Goal: Task Accomplishment & Management: Use online tool/utility

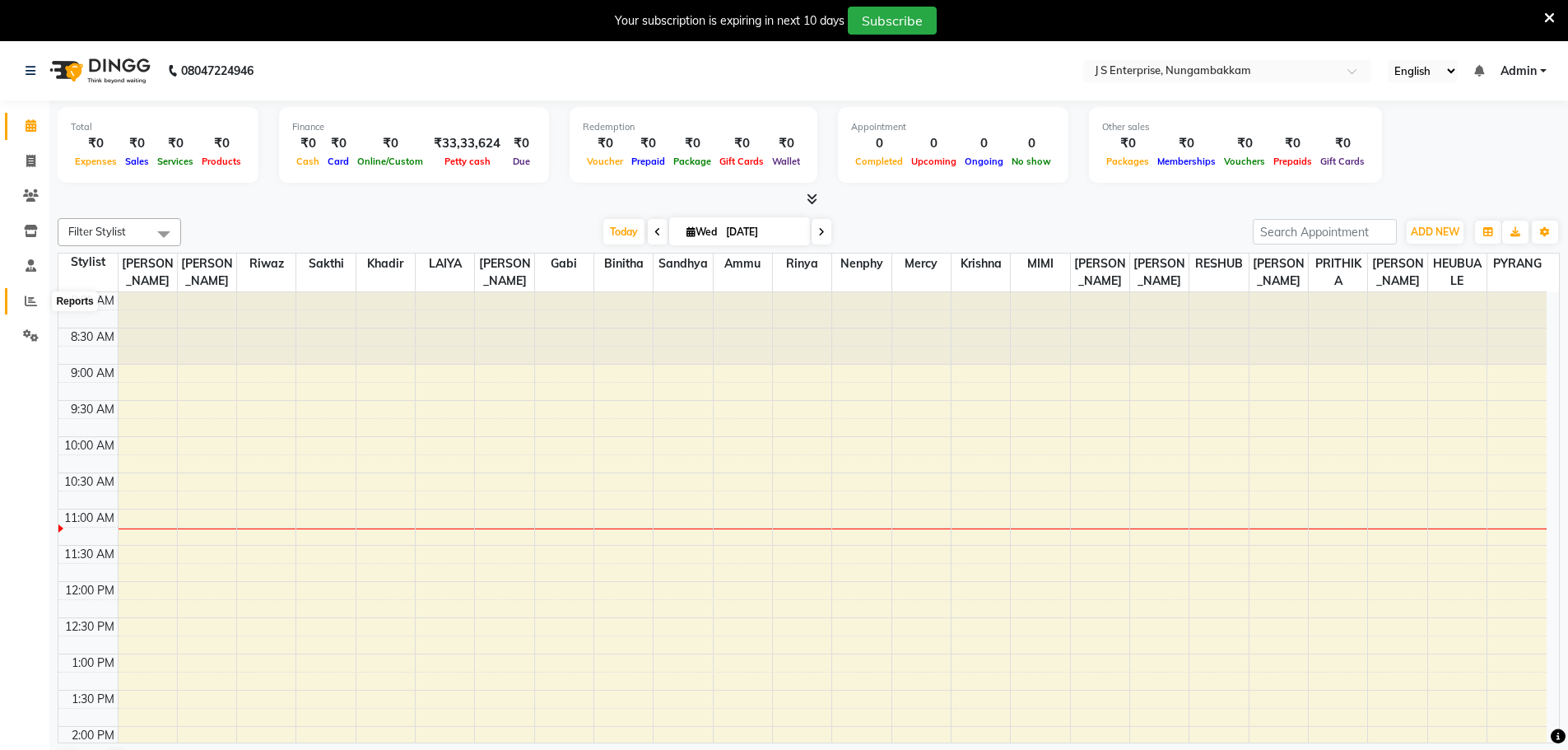
click at [28, 302] on icon at bounding box center [31, 301] width 13 height 13
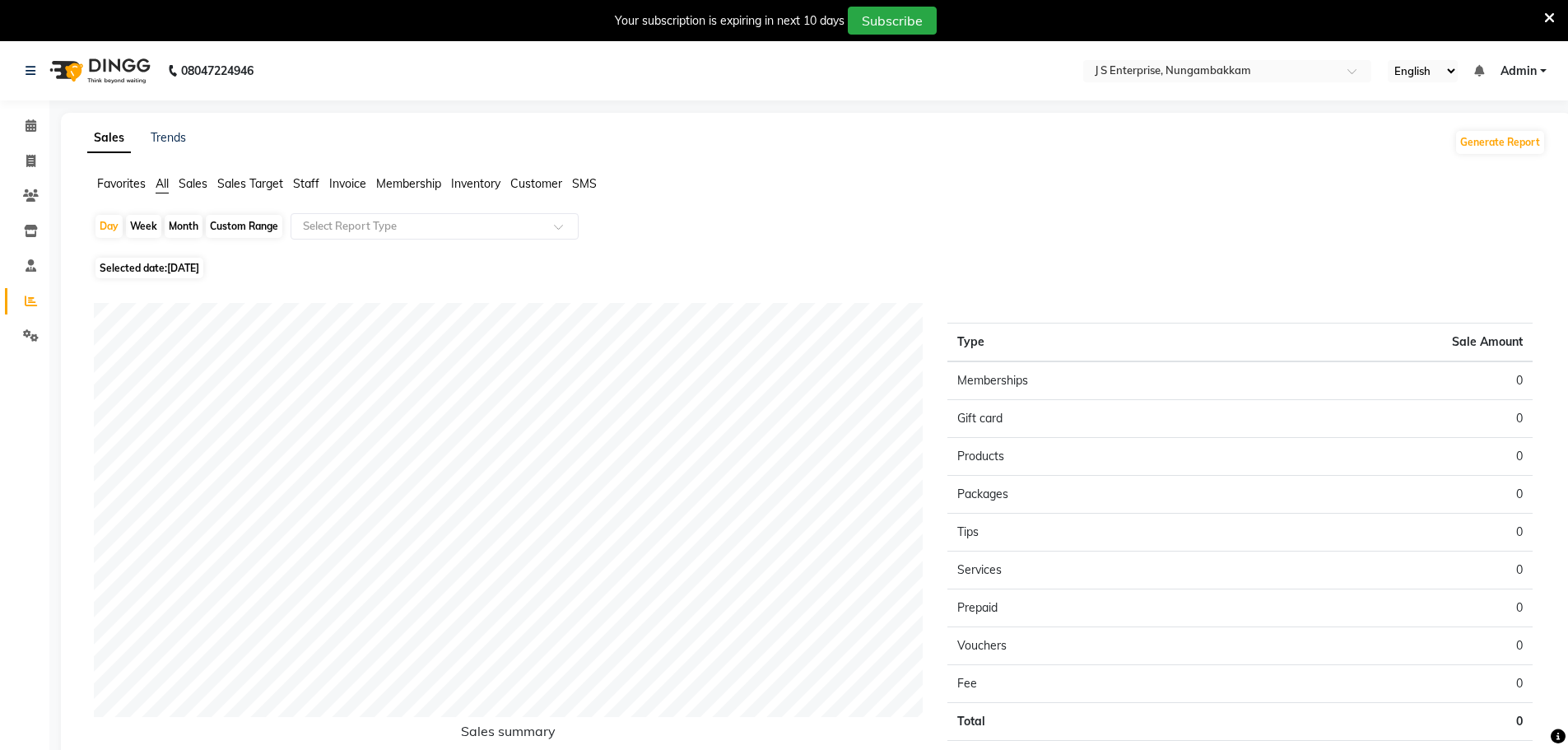
click at [199, 265] on span "[DATE]" at bounding box center [183, 267] width 33 height 13
select select "9"
select select "2025"
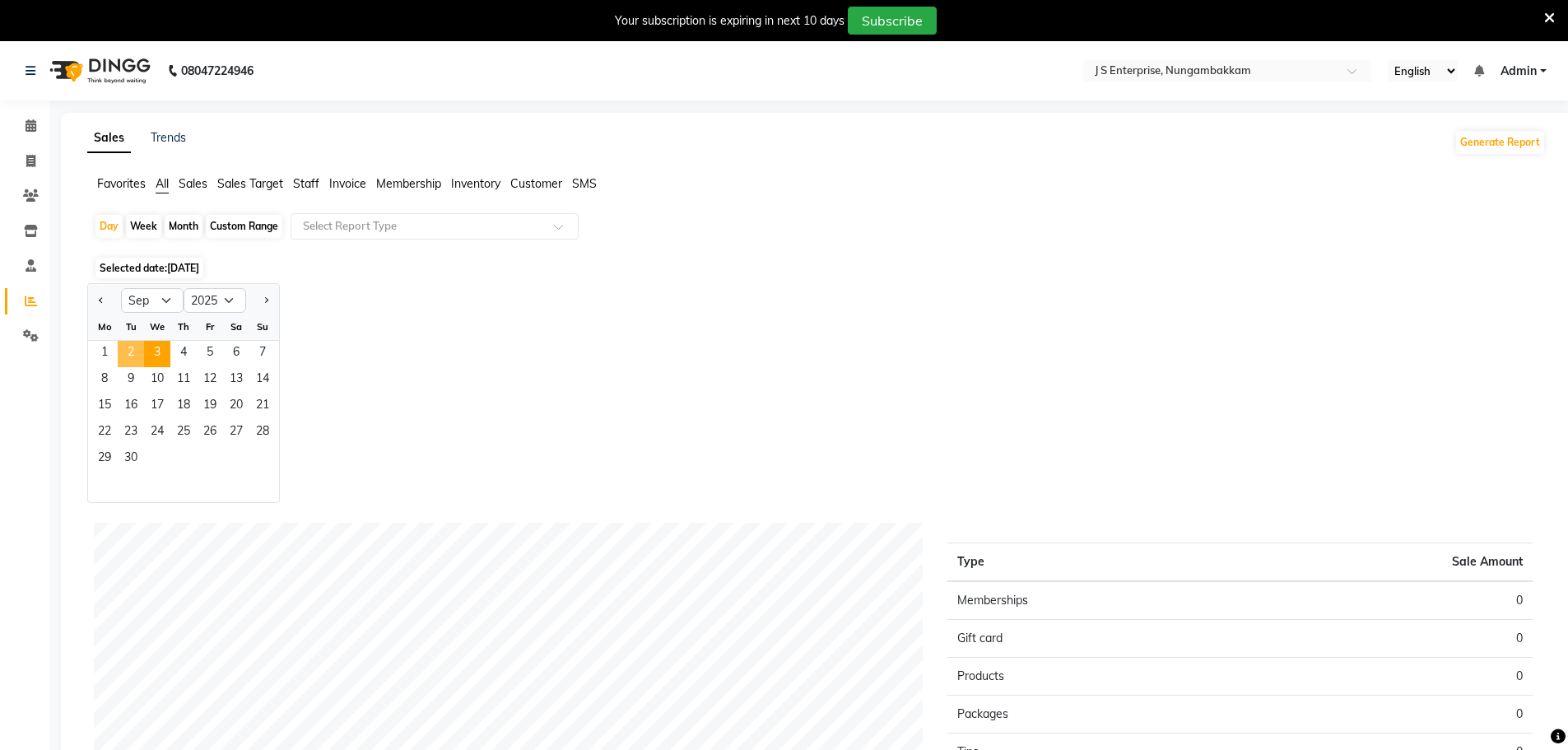
click at [135, 350] on span "2" at bounding box center [130, 353] width 27 height 27
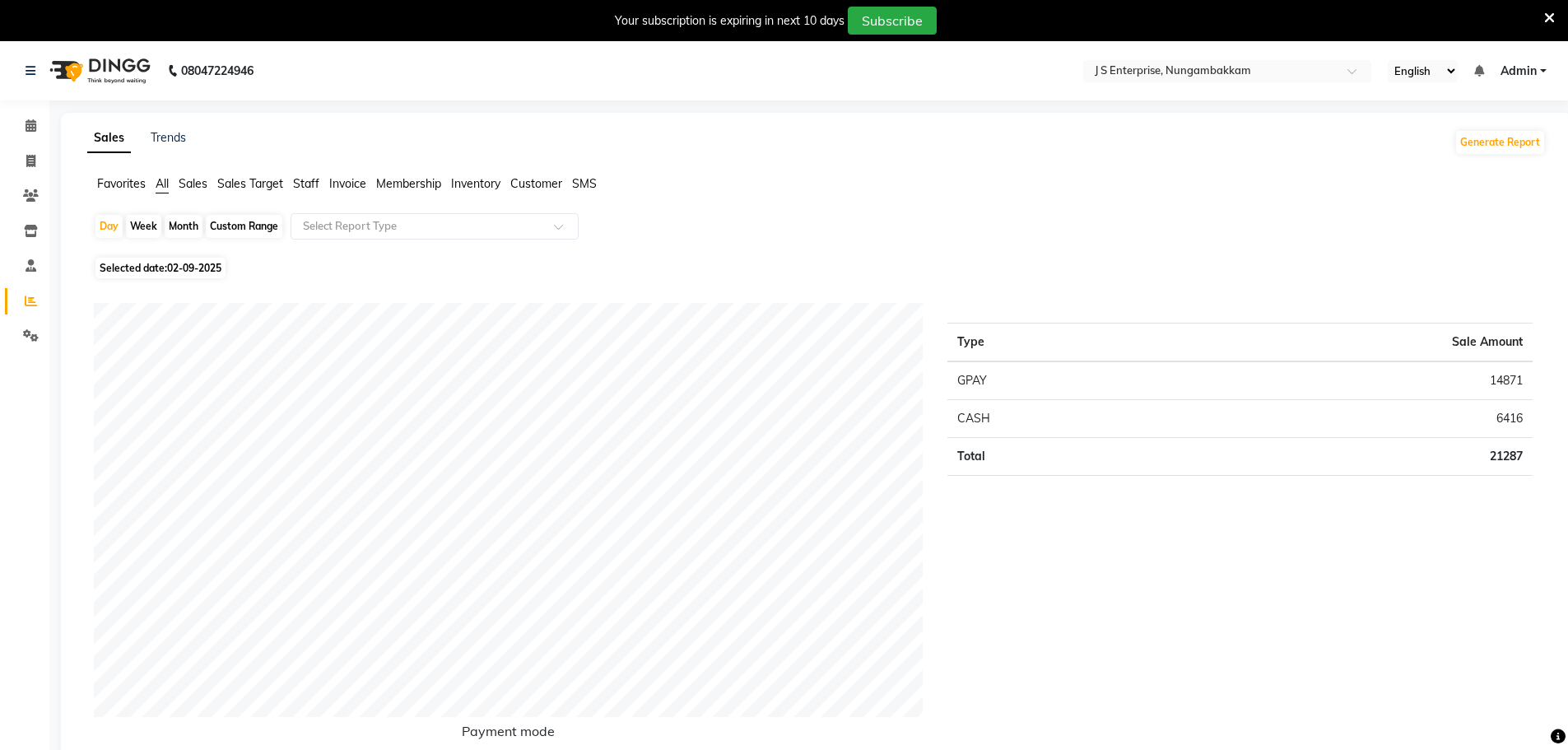
click at [310, 181] on span "Staff" at bounding box center [306, 184] width 27 height 15
click at [348, 227] on input "text" at bounding box center [418, 226] width 237 height 17
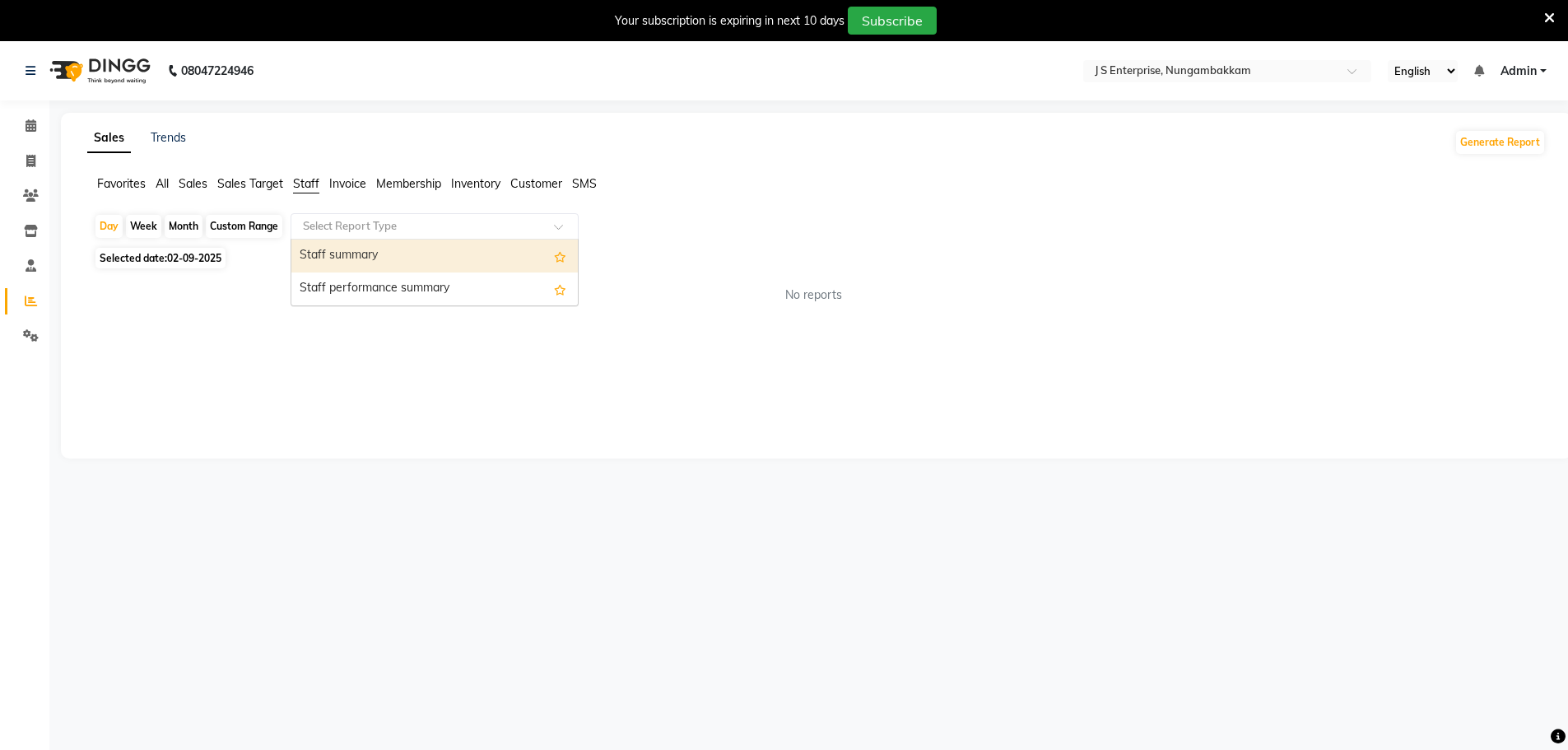
click at [350, 255] on div "Staff summary" at bounding box center [434, 256] width 286 height 33
select select "csv"
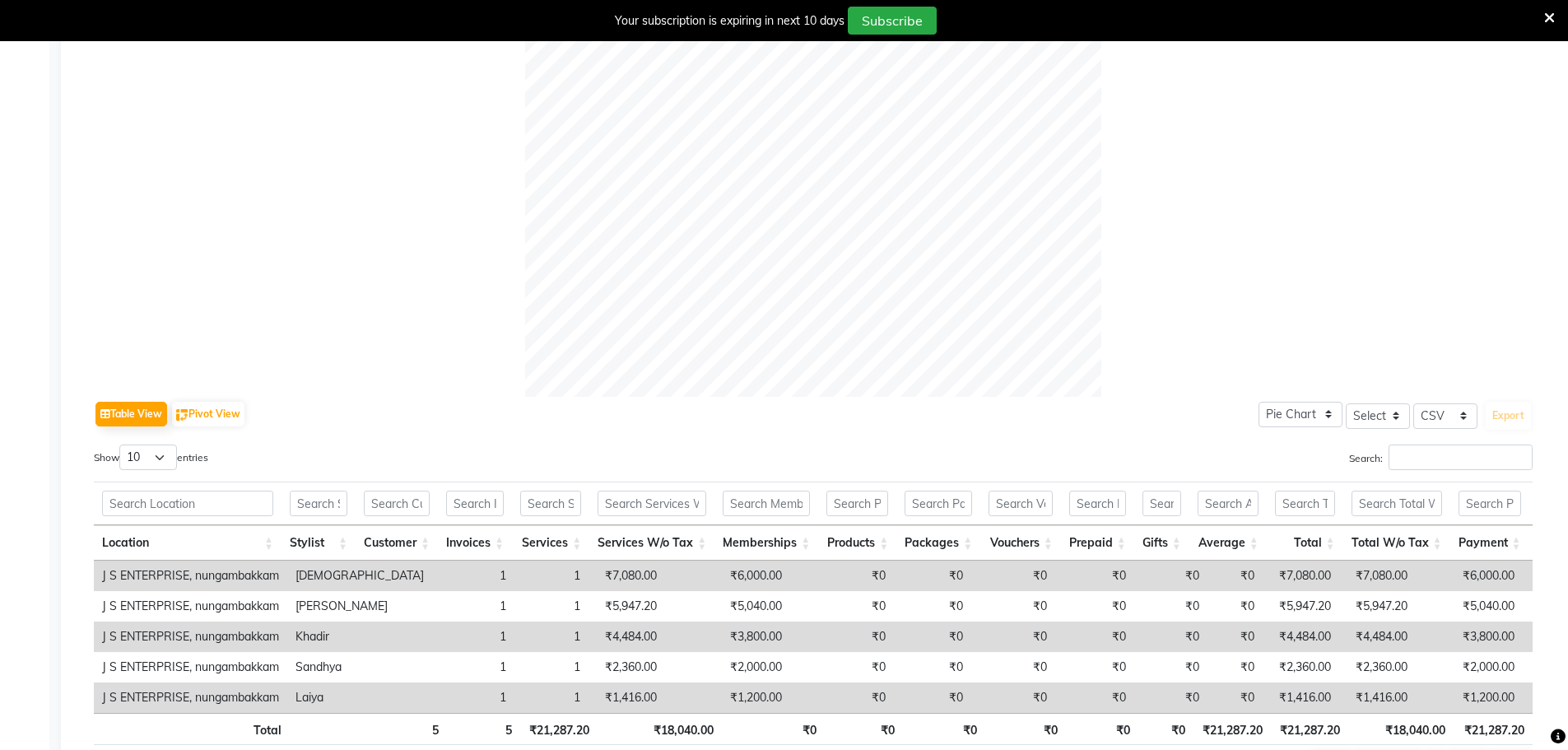
scroll to position [598, 0]
